Goal: Navigation & Orientation: Find specific page/section

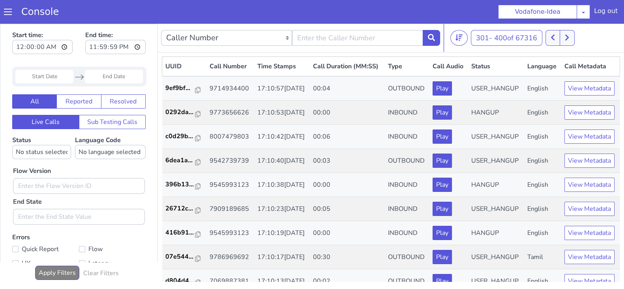
click at [557, 40] on button at bounding box center [552, 38] width 15 height 16
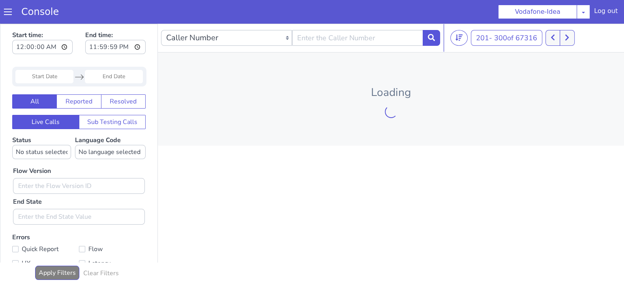
drag, startPoint x: 0, startPoint y: 24, endPoint x: 557, endPoint y: 40, distance: 557.0
click at [557, 40] on button at bounding box center [552, 38] width 15 height 16
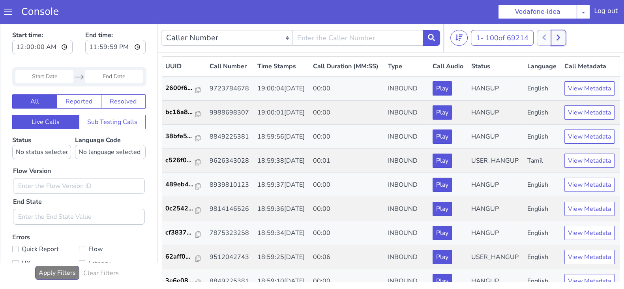
click at [559, 36] on icon at bounding box center [558, 37] width 4 height 7
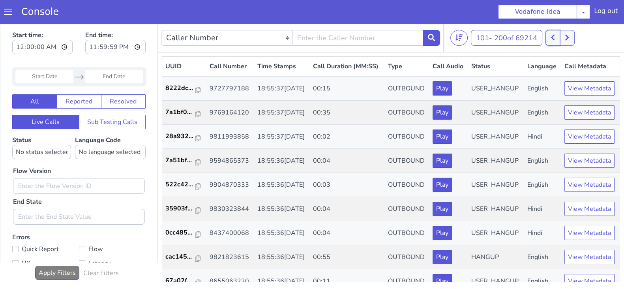
click at [548, 36] on button at bounding box center [552, 38] width 15 height 16
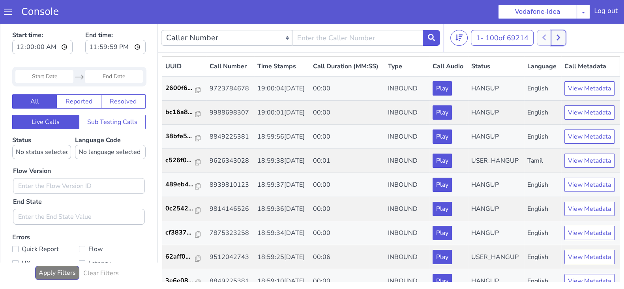
click at [565, 35] on button at bounding box center [558, 38] width 15 height 16
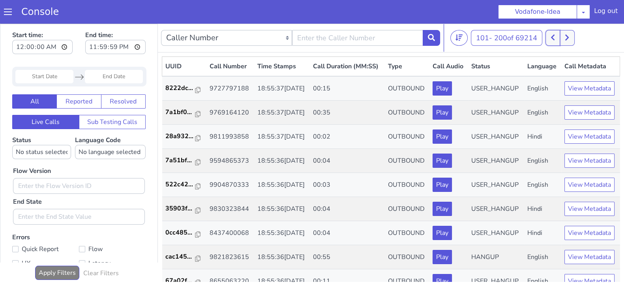
click at [551, 40] on button at bounding box center [552, 38] width 15 height 16
